Goal: Information Seeking & Learning: Check status

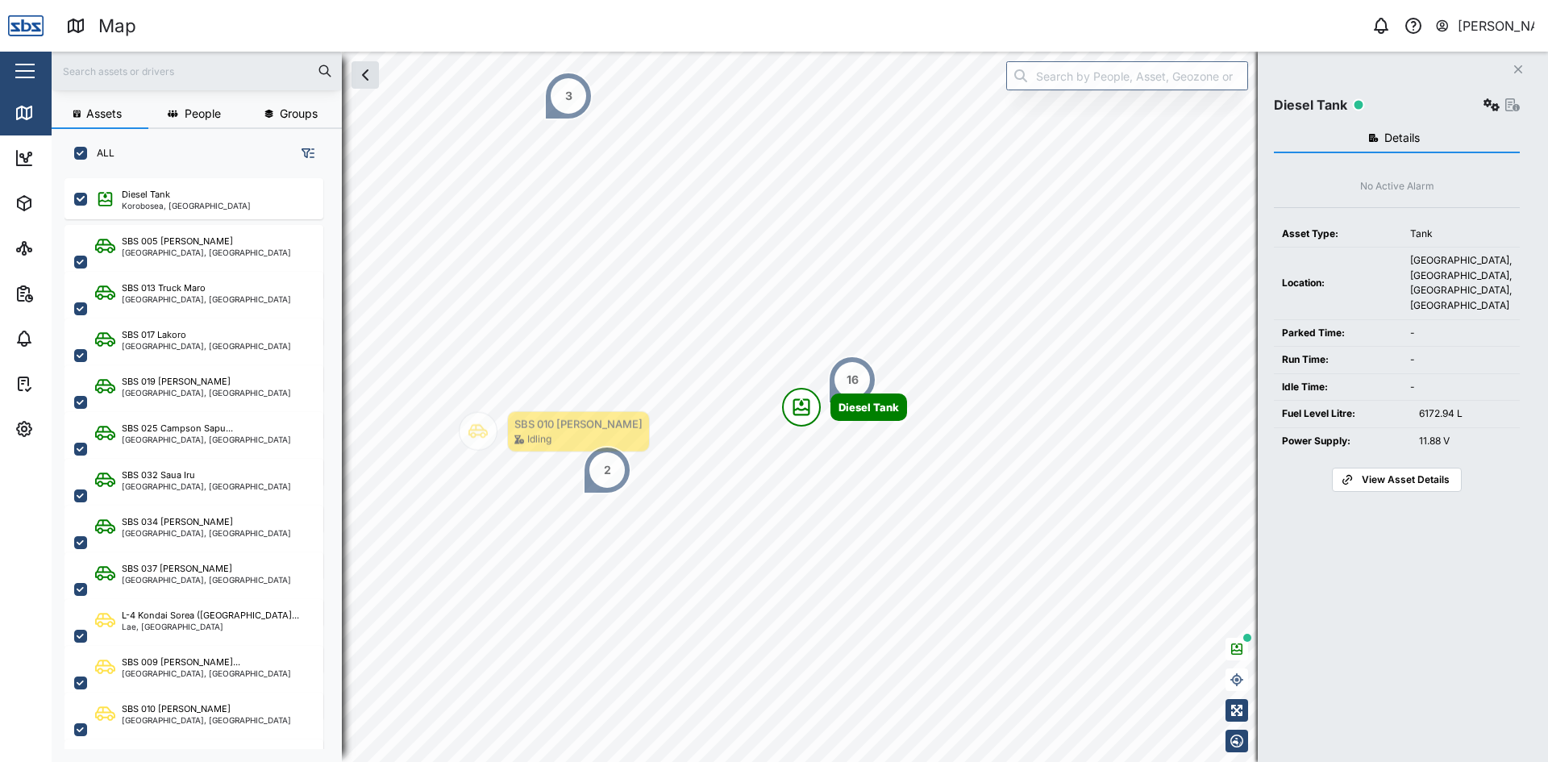
scroll to position [564, 252]
click at [132, 73] on input "text" at bounding box center [196, 71] width 271 height 24
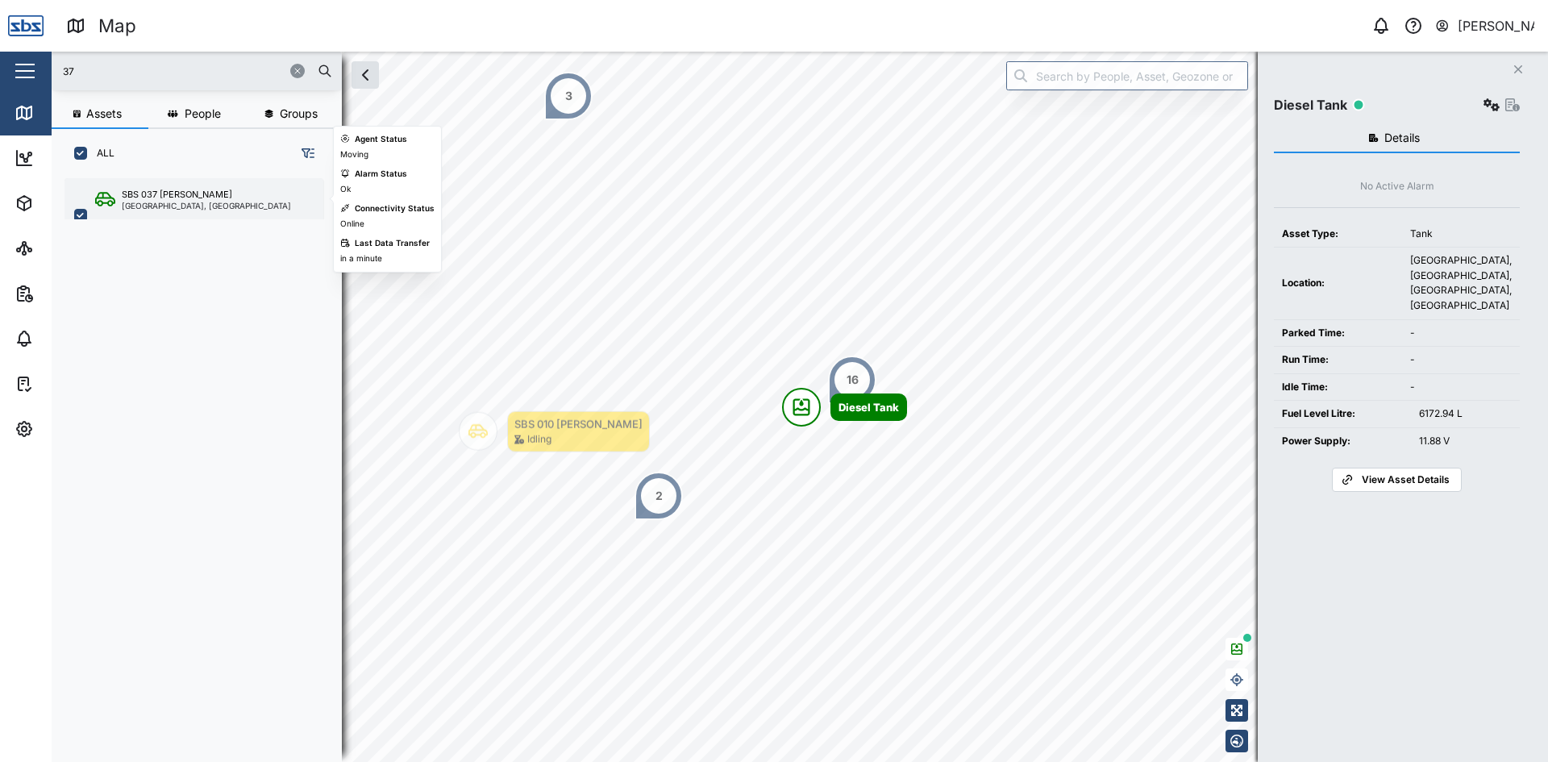
type input "37"
click at [164, 197] on div "SBS 037 [PERSON_NAME]" at bounding box center [177, 195] width 110 height 14
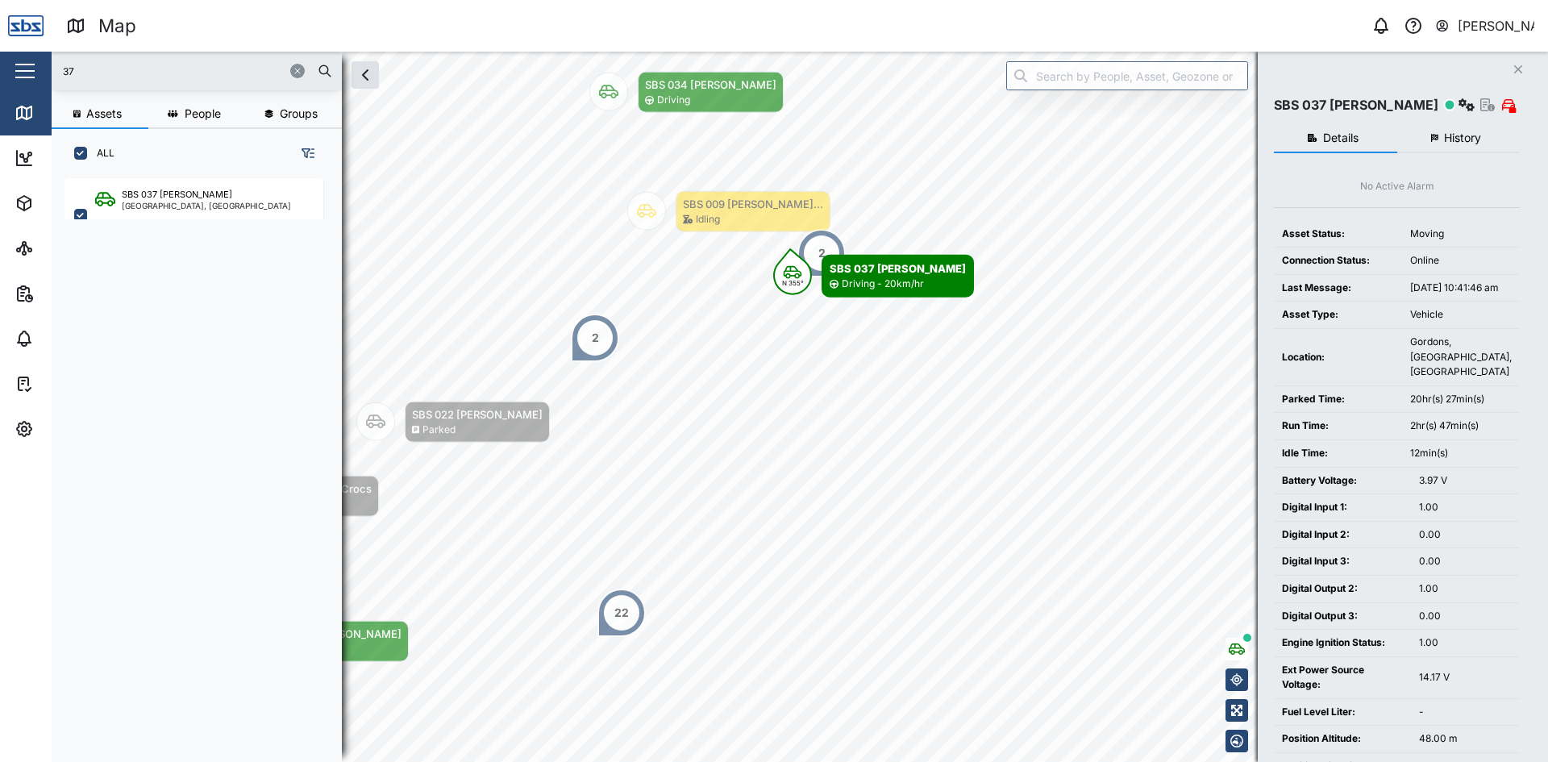
click at [1468, 139] on span "History" at bounding box center [1462, 137] width 37 height 11
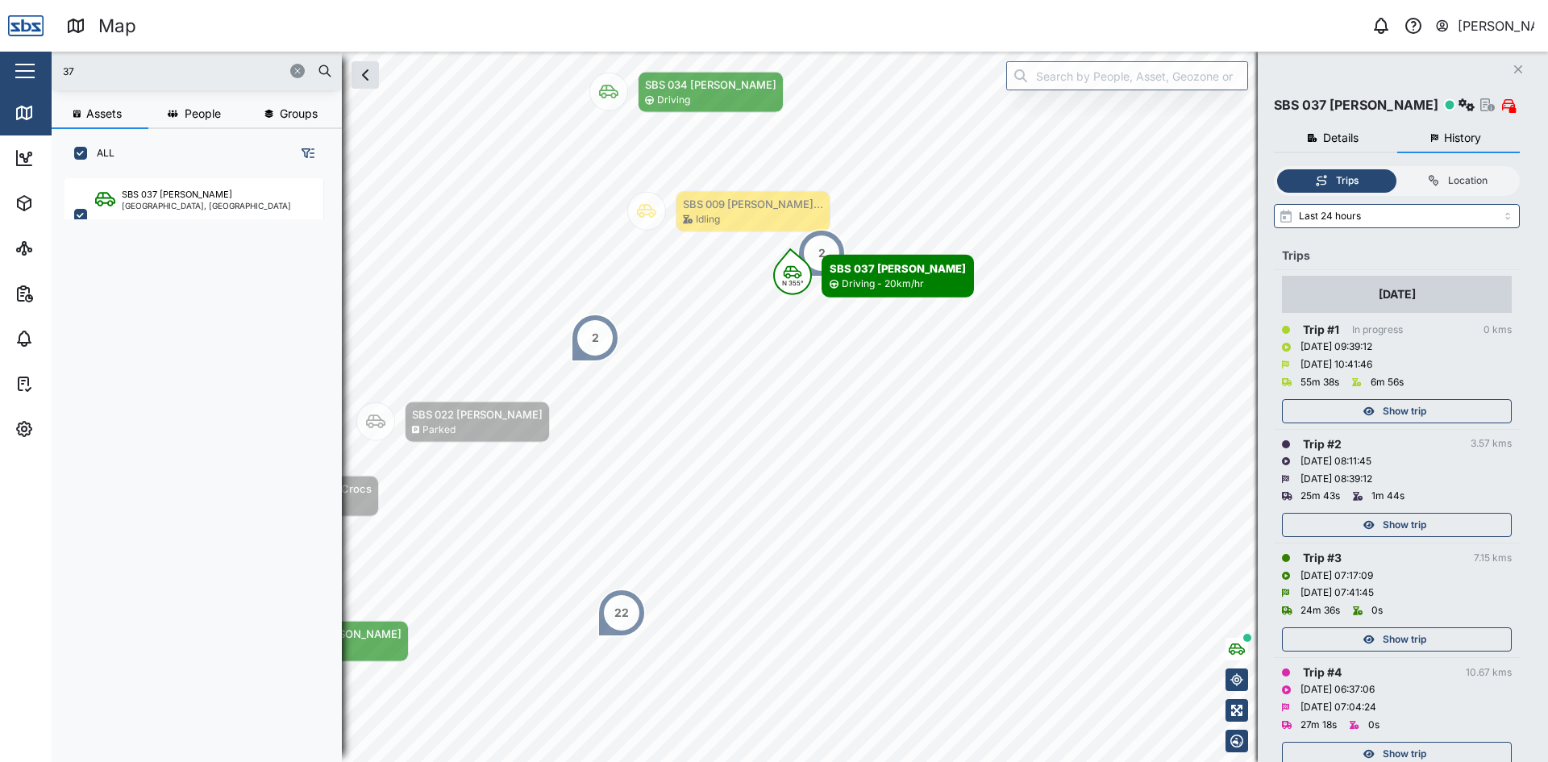
click at [1423, 413] on span "Show trip" at bounding box center [1404, 411] width 44 height 23
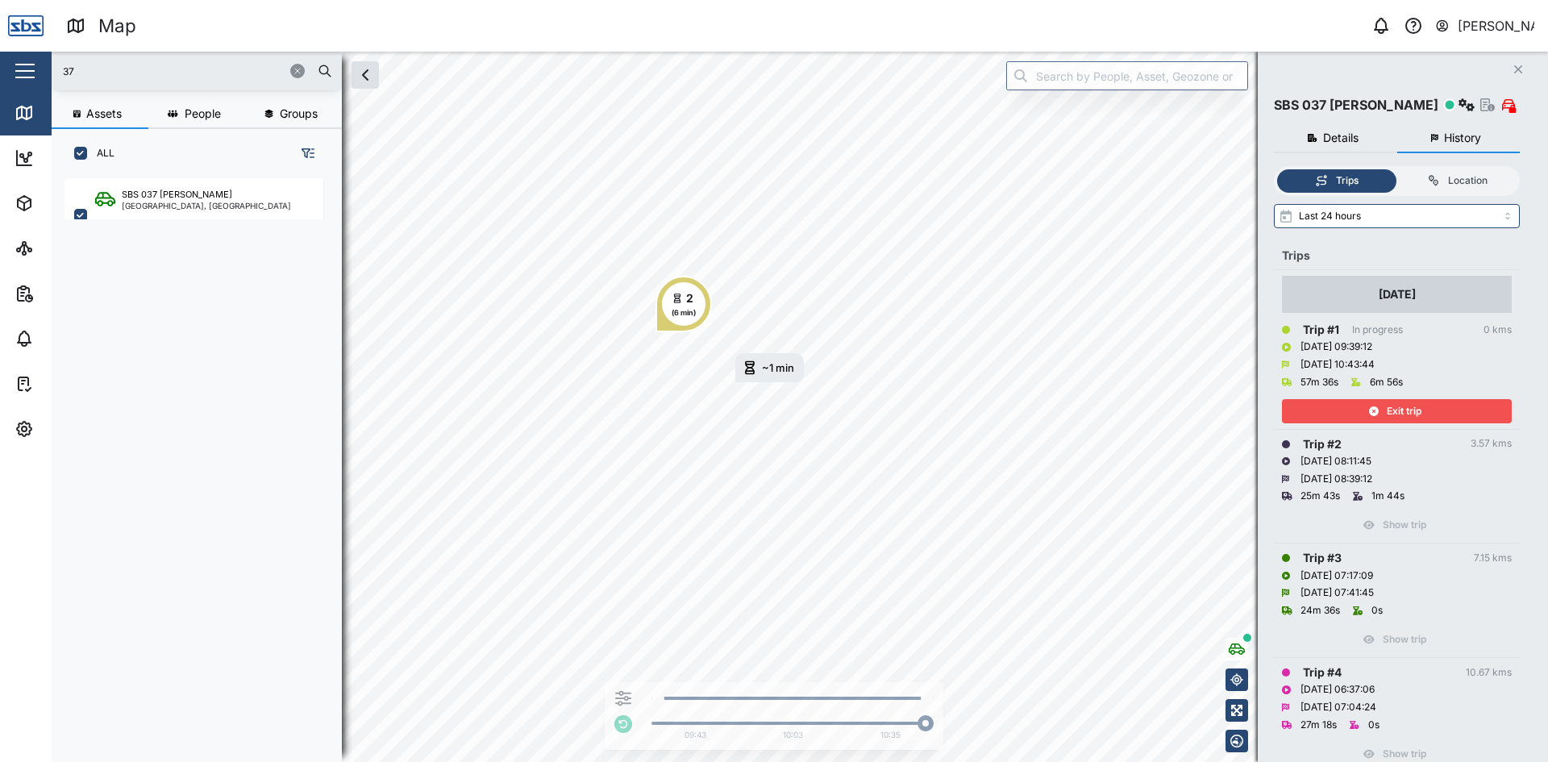
click at [1431, 409] on div "Exit trip" at bounding box center [1395, 411] width 210 height 23
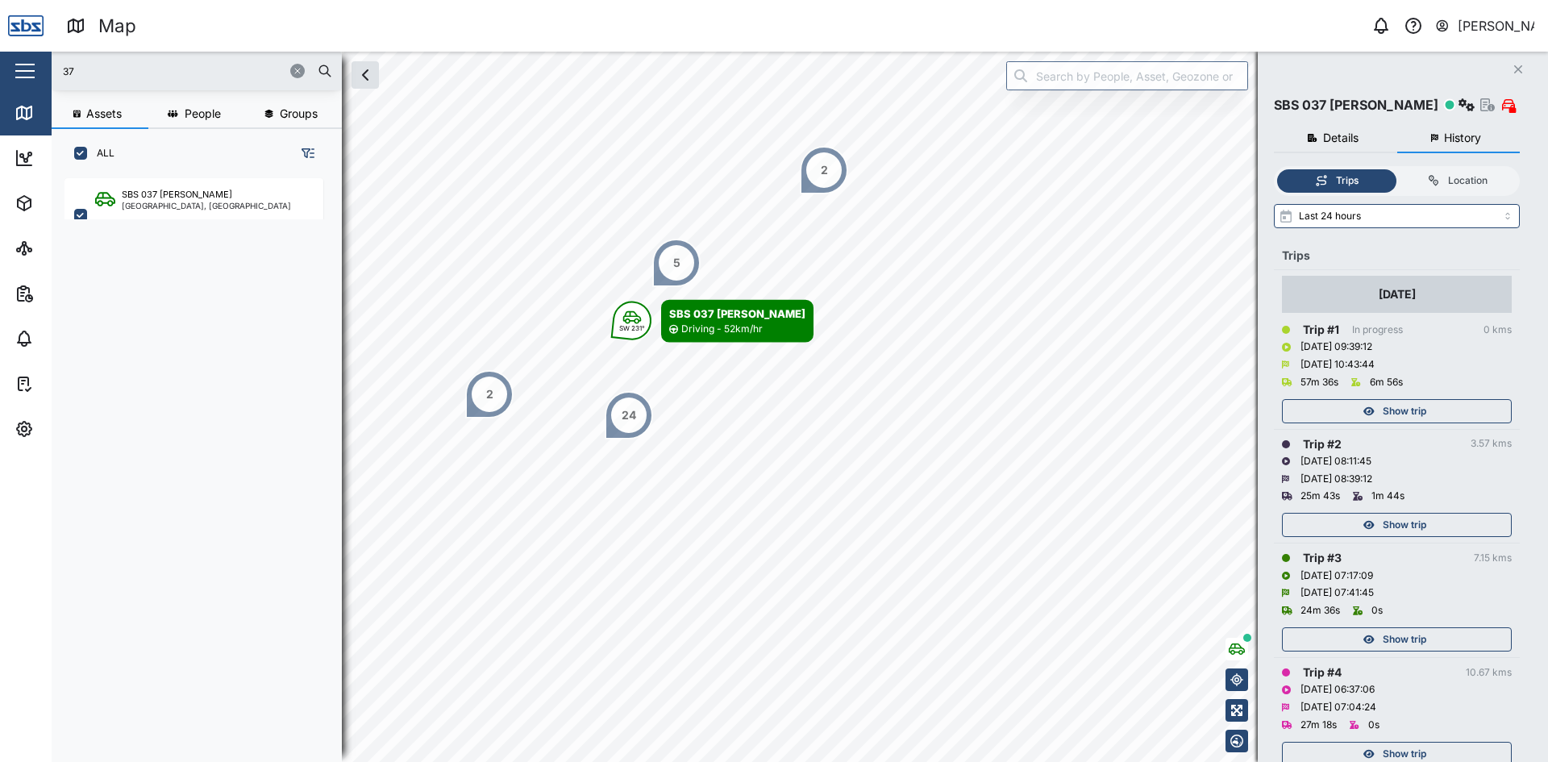
click at [295, 68] on icon "button" at bounding box center [298, 71] width 10 height 10
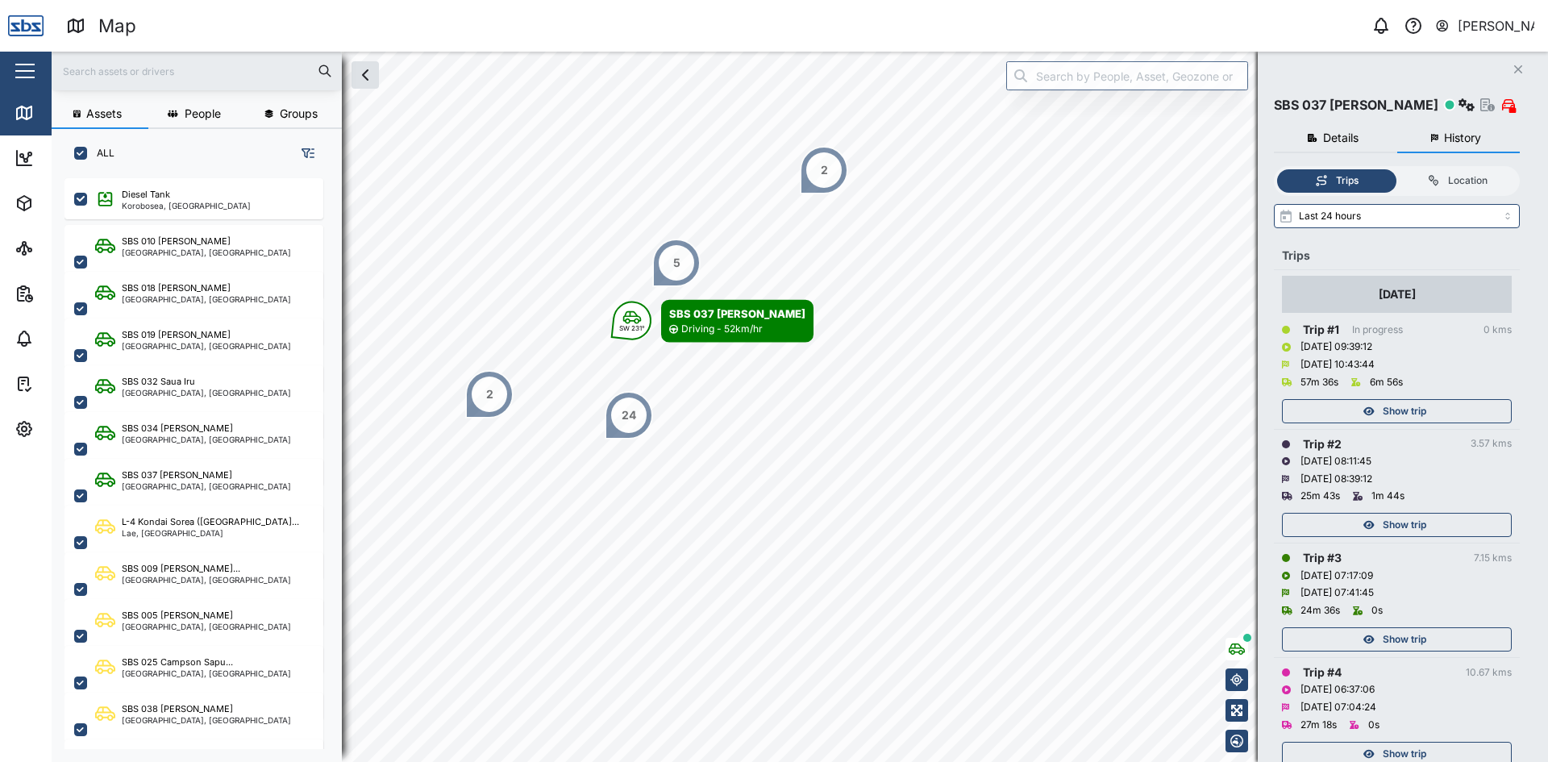
click at [210, 65] on input "text" at bounding box center [196, 71] width 271 height 24
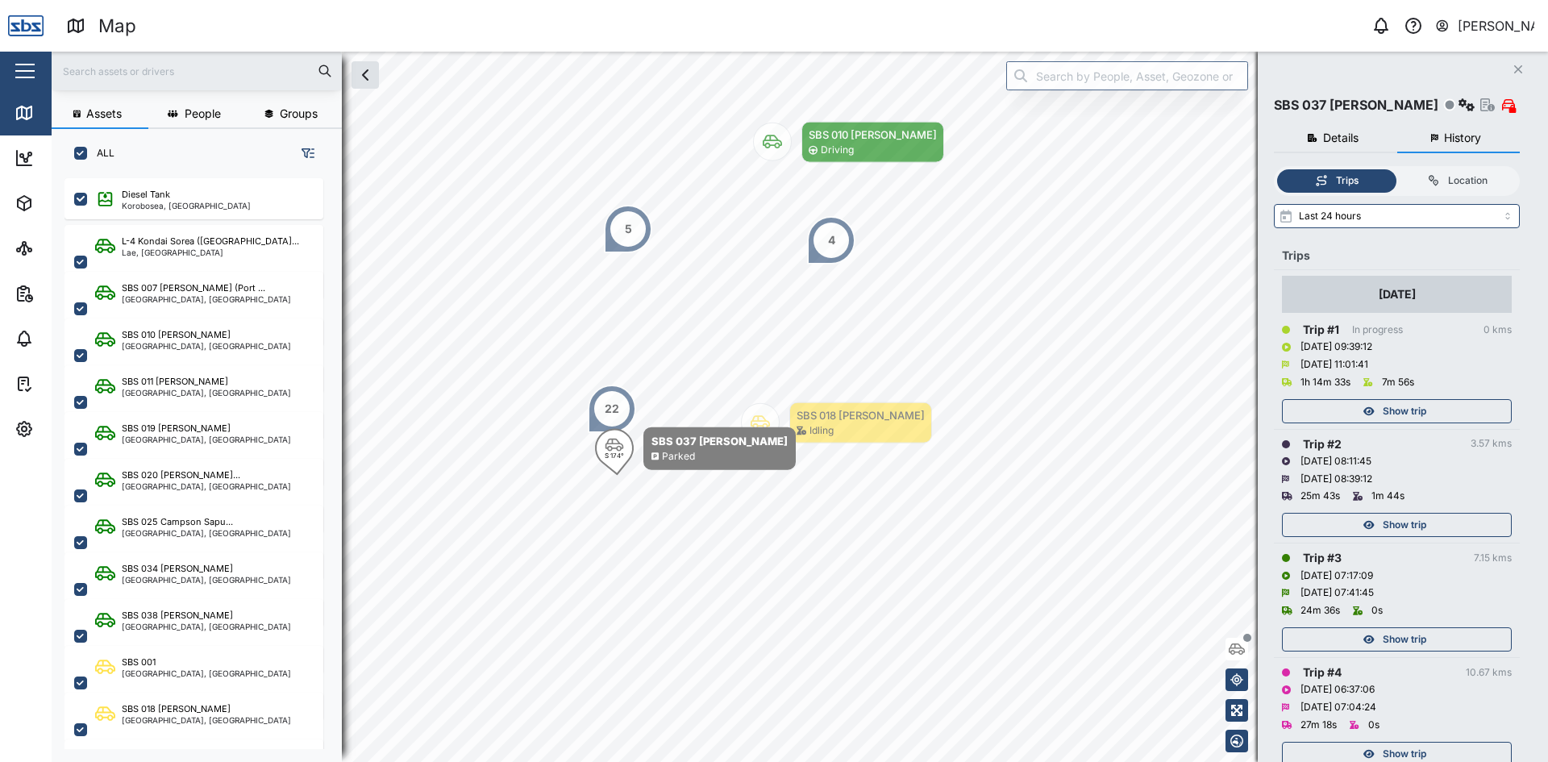
click at [1519, 64] on icon "Close" at bounding box center [1518, 69] width 10 height 13
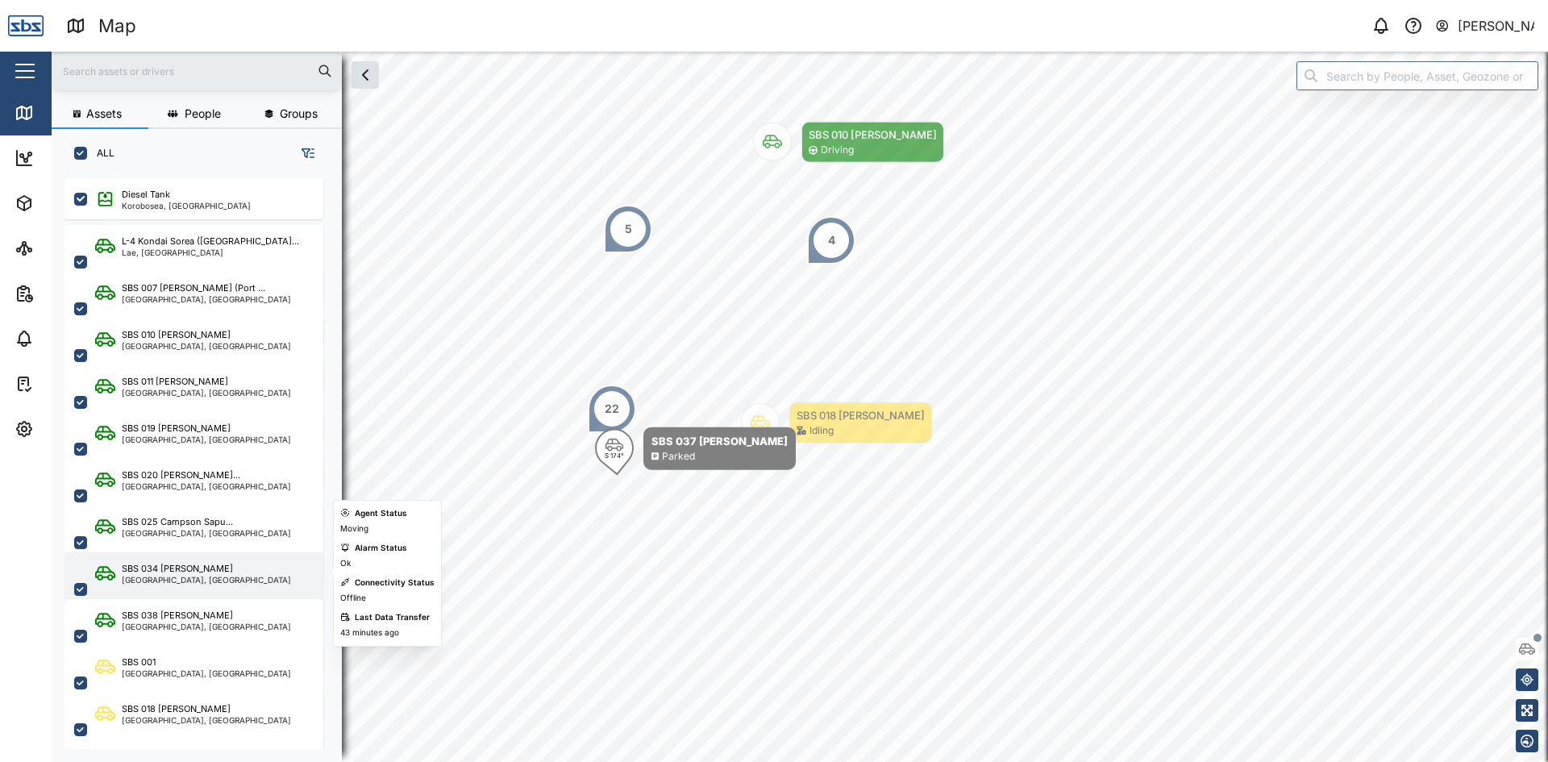
click at [160, 571] on div "SBS 034 [PERSON_NAME]" at bounding box center [177, 569] width 111 height 14
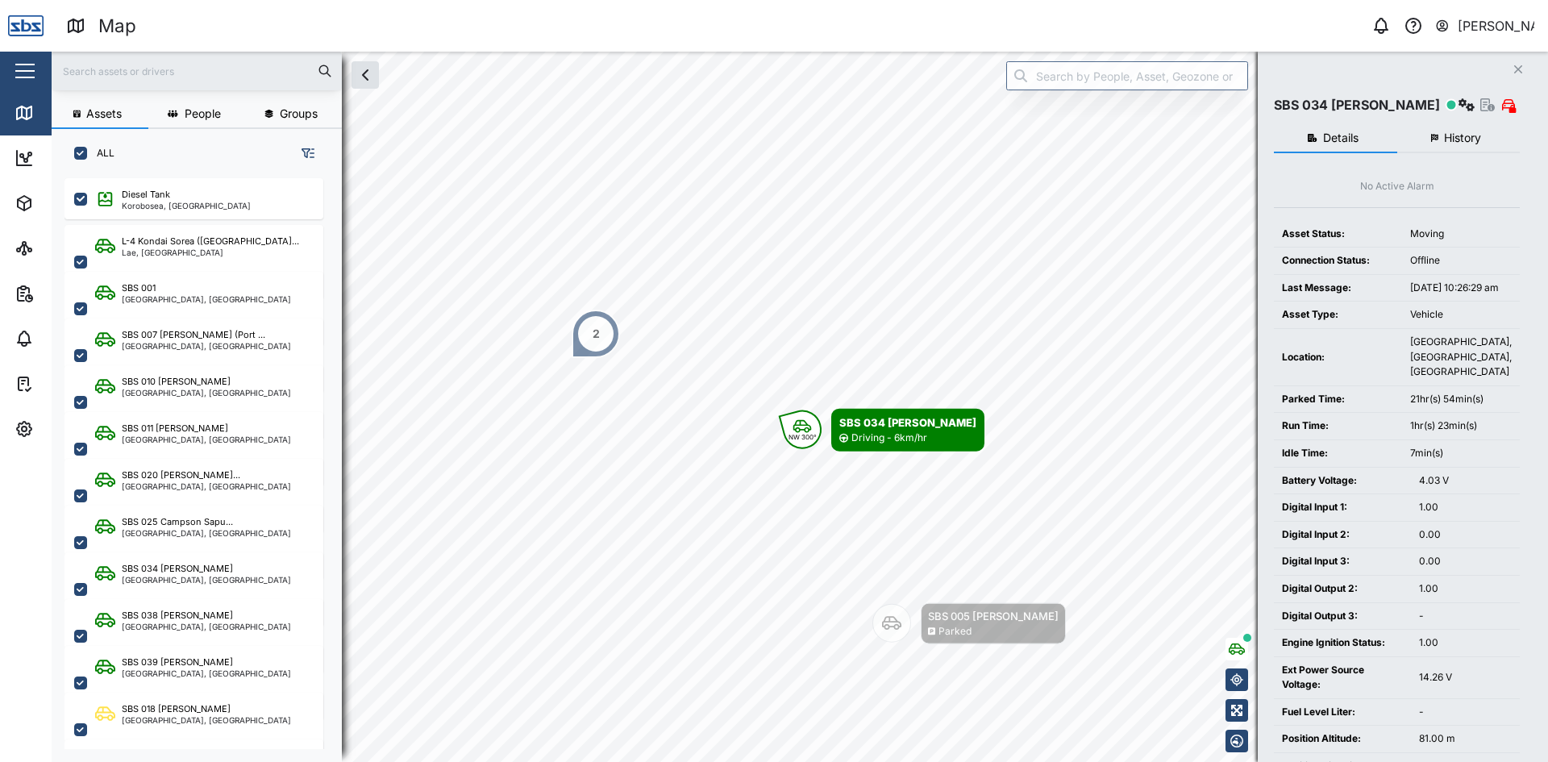
click at [1516, 68] on icon "button" at bounding box center [1518, 69] width 8 height 8
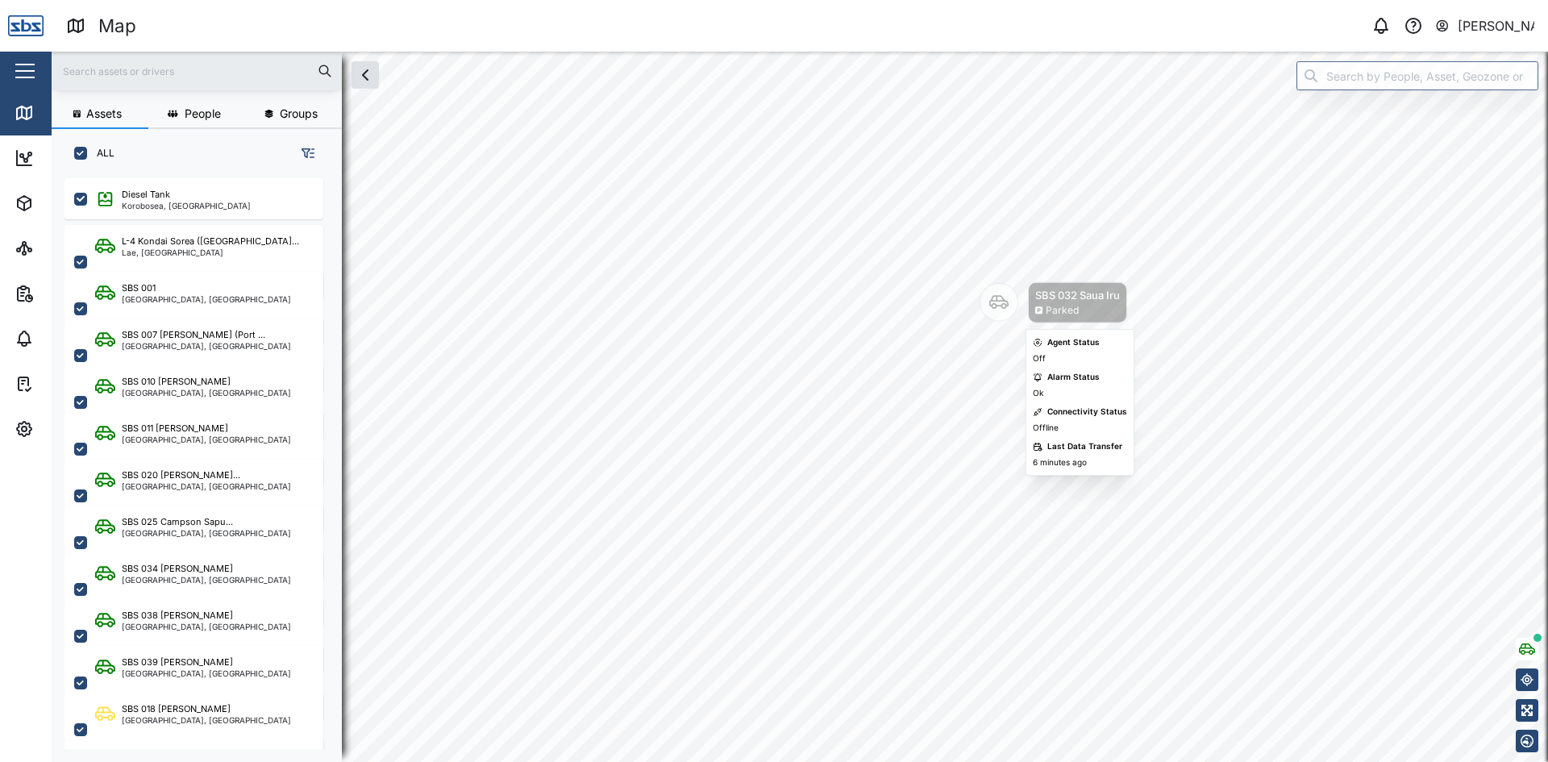
click at [998, 305] on icon "Map marker" at bounding box center [998, 302] width 19 height 19
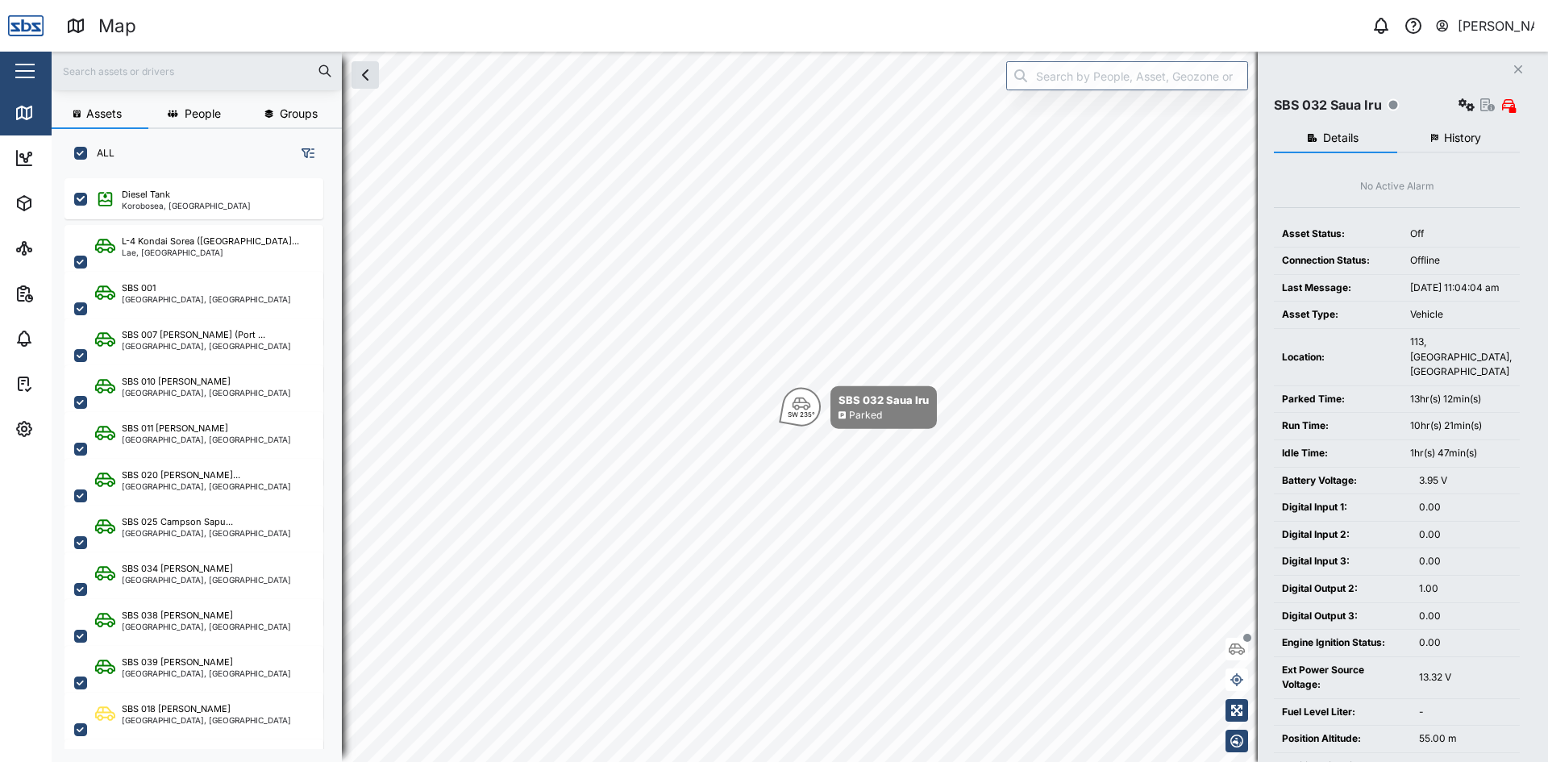
click at [1452, 133] on span "History" at bounding box center [1462, 137] width 37 height 11
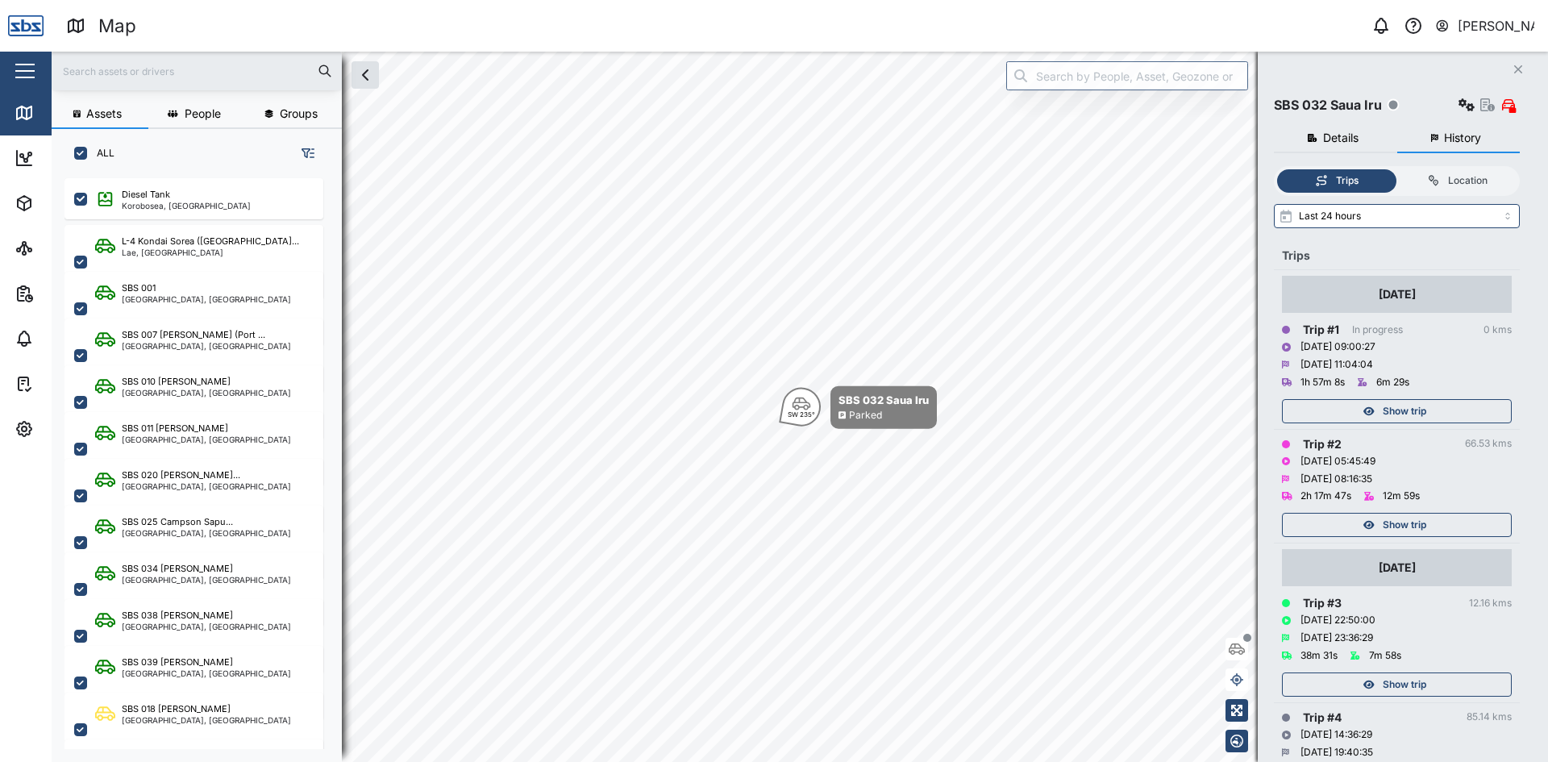
click at [1410, 406] on span "Show trip" at bounding box center [1404, 411] width 44 height 23
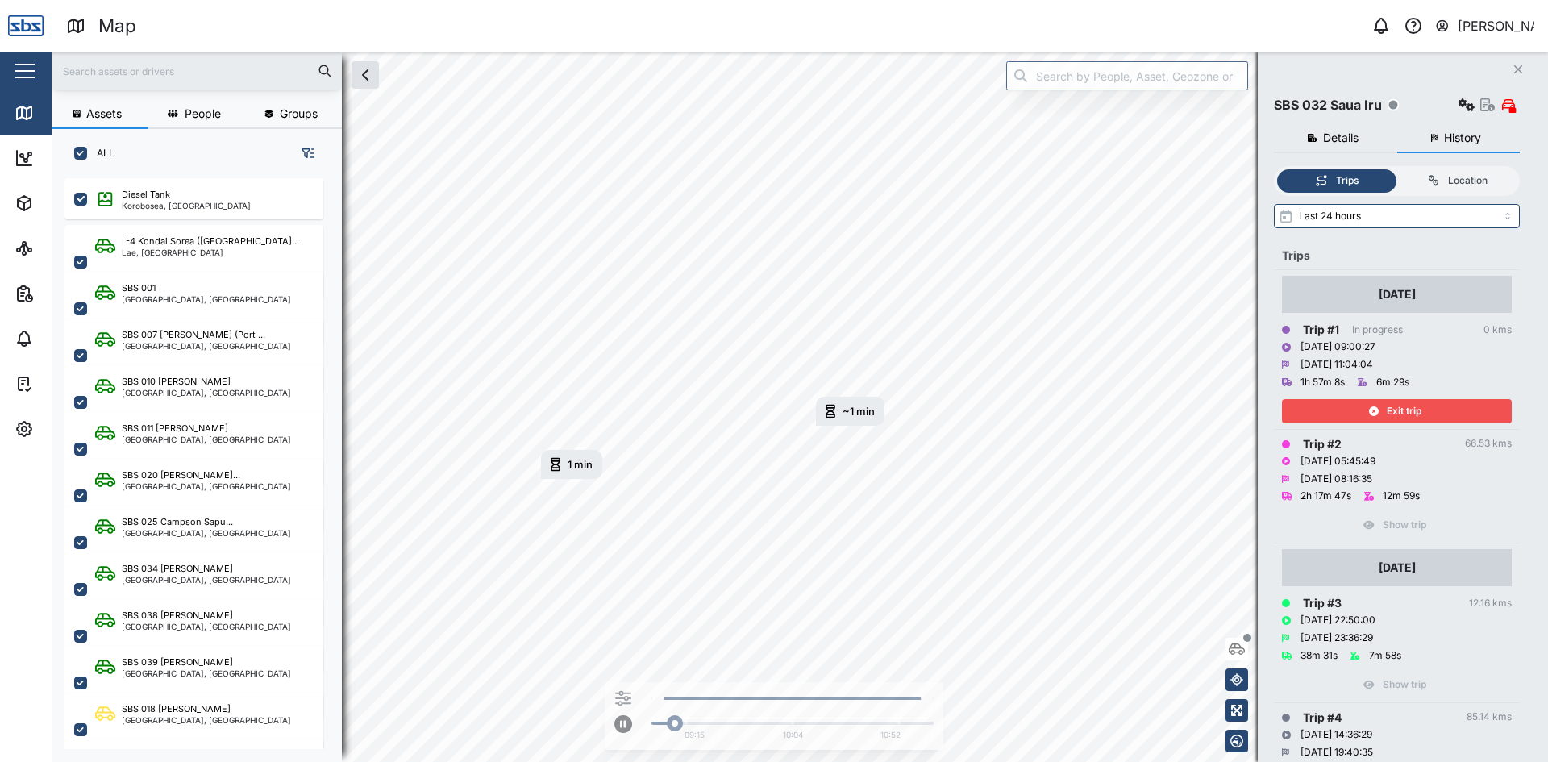
click at [1403, 397] on div "Exit trip" at bounding box center [1397, 407] width 230 height 32
click at [1384, 409] on div "Exit trip" at bounding box center [1395, 411] width 210 height 23
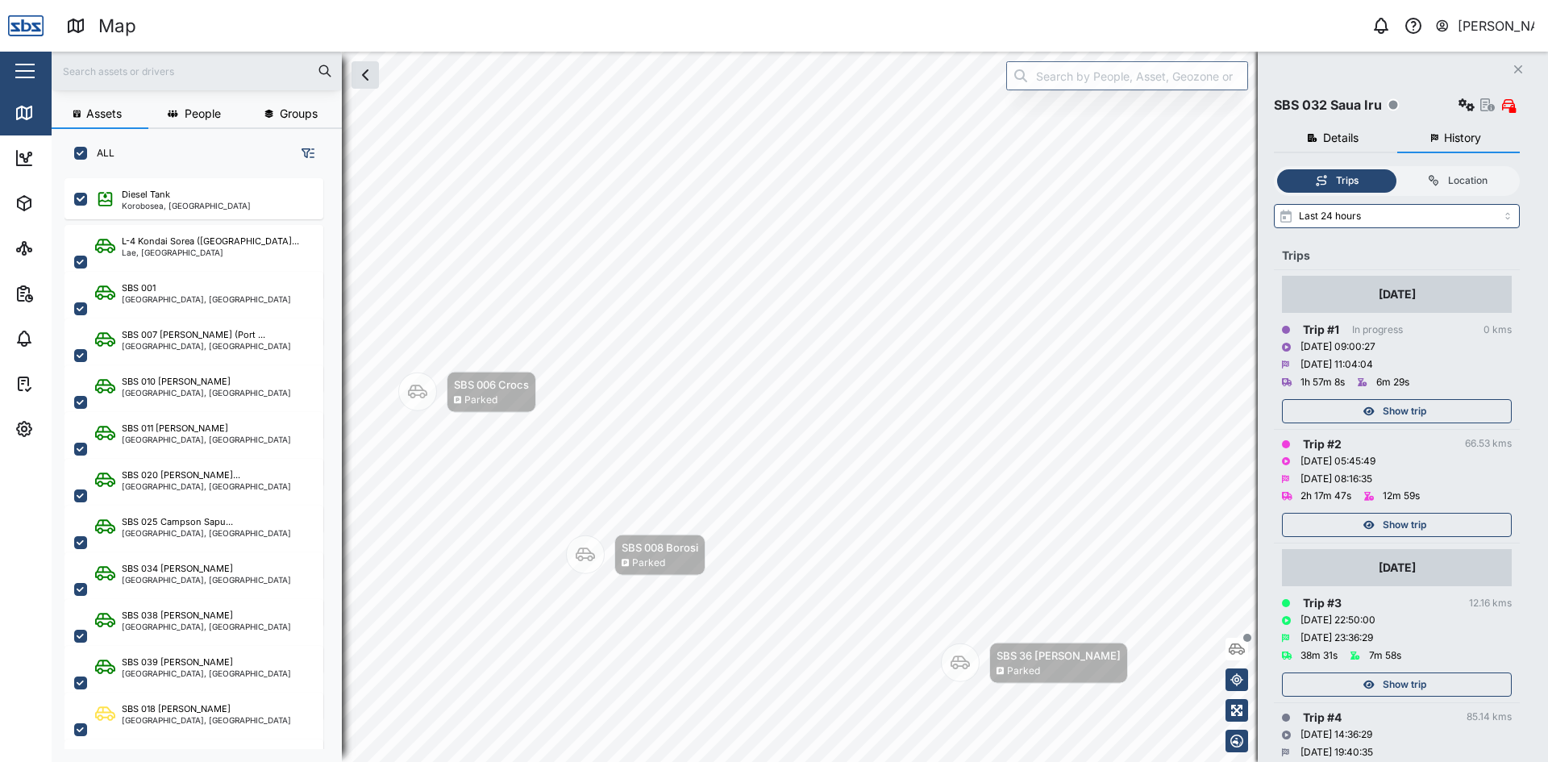
click at [1396, 521] on span "Show trip" at bounding box center [1404, 524] width 44 height 23
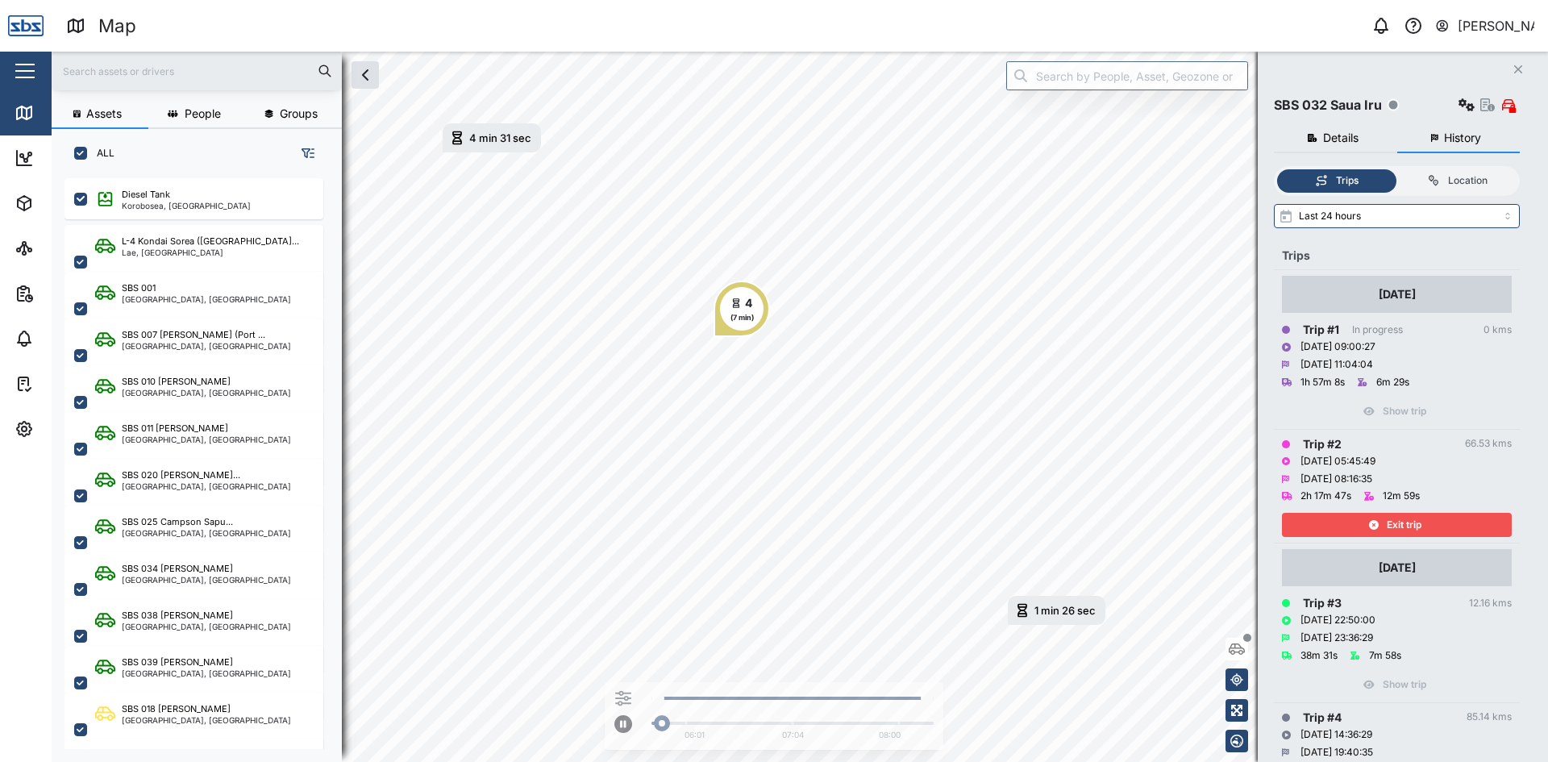
click at [1396, 521] on span "Exit trip" at bounding box center [1403, 524] width 35 height 23
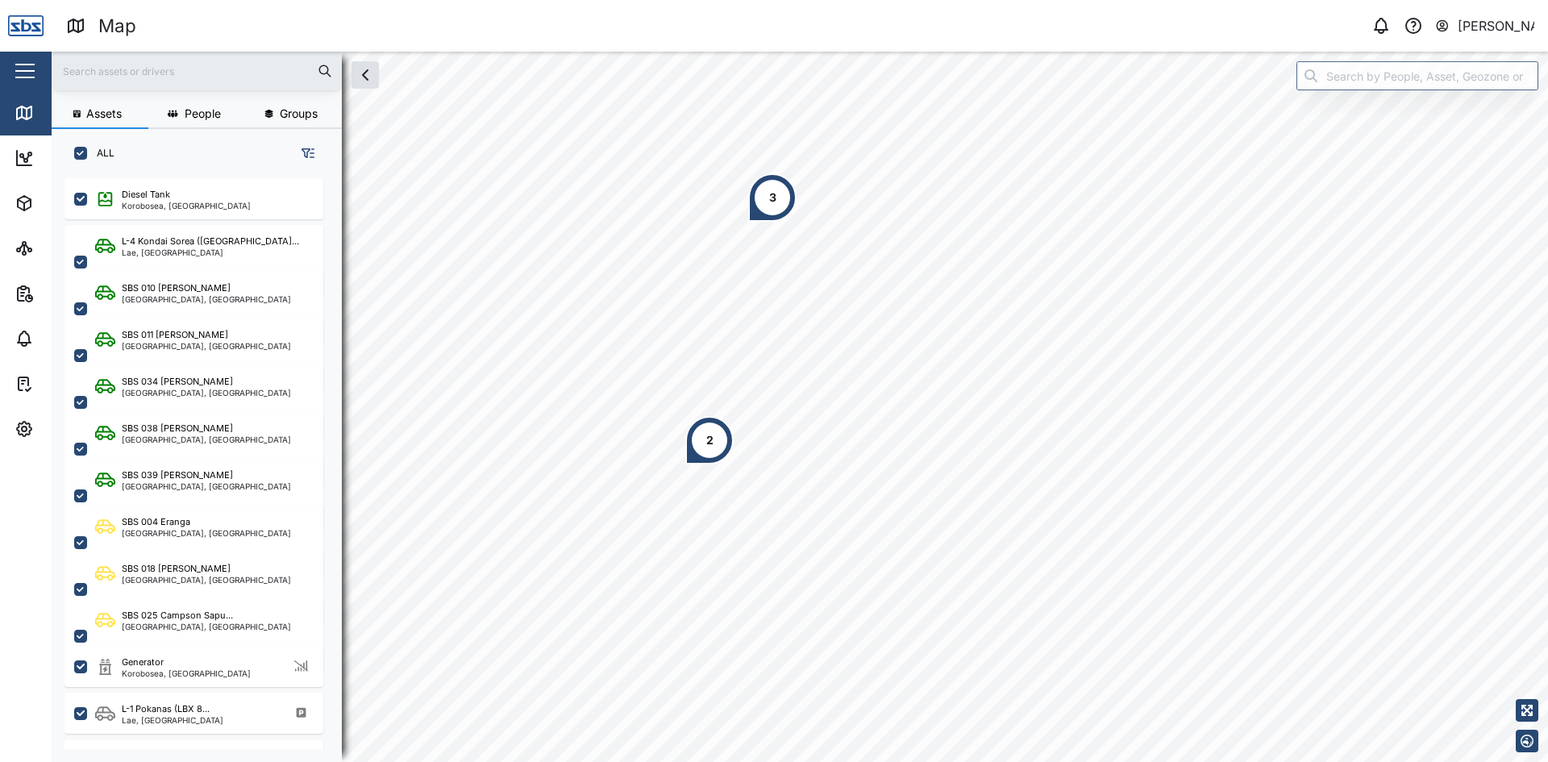
click at [725, 443] on div "2" at bounding box center [709, 440] width 48 height 48
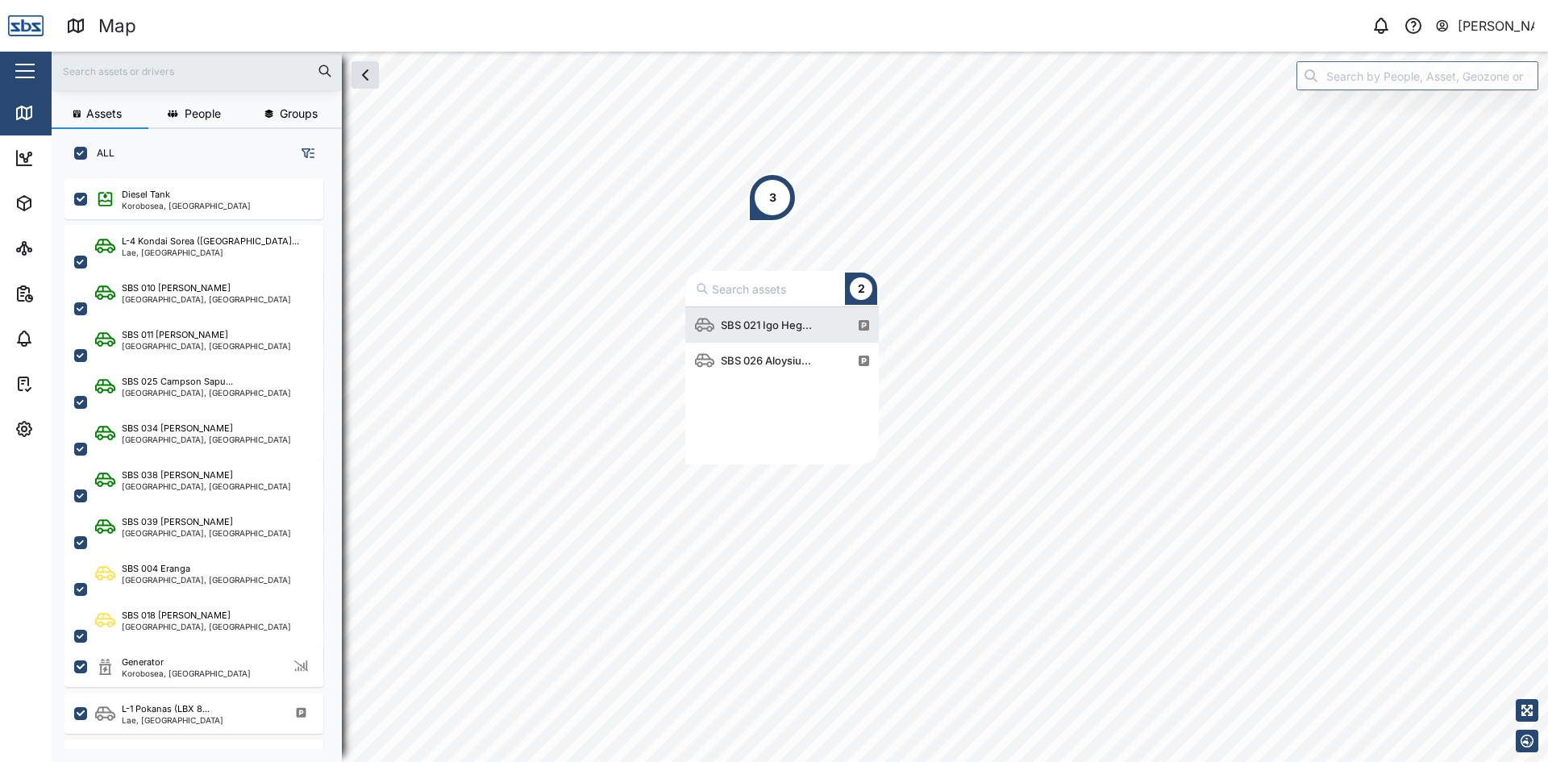
scroll to position [145, 181]
click at [777, 197] on div "3" at bounding box center [772, 197] width 48 height 48
